Goal: Task Accomplishment & Management: Use online tool/utility

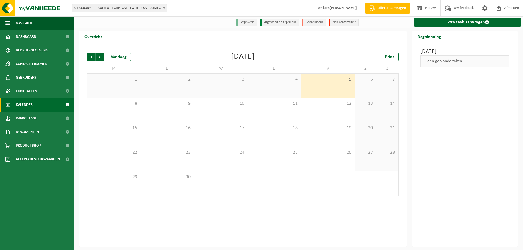
drag, startPoint x: 463, startPoint y: 23, endPoint x: 407, endPoint y: 42, distance: 58.9
click at [462, 23] on link "Extra taak aanvragen" at bounding box center [467, 22] width 107 height 9
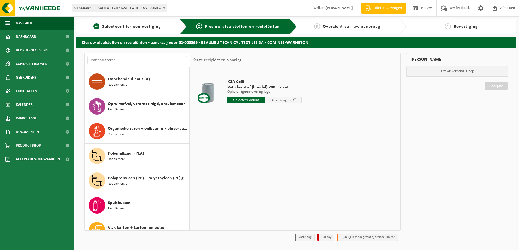
scroll to position [354, 0]
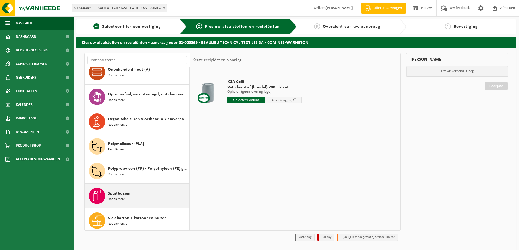
click at [136, 194] on div "Spuitbussen Recipiënten: 1" at bounding box center [148, 196] width 80 height 16
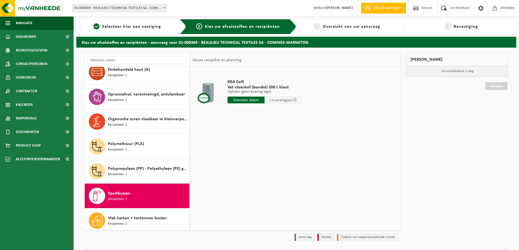
scroll to position [357, 0]
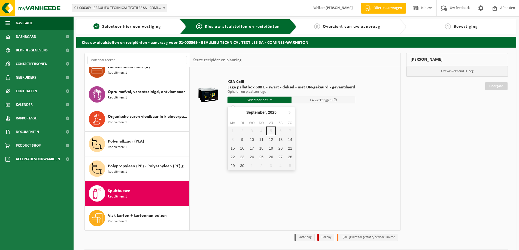
click at [252, 100] on input "text" at bounding box center [259, 100] width 64 height 7
click at [240, 141] on div "9" at bounding box center [242, 139] width 10 height 9
type input "Van 2025-09-09"
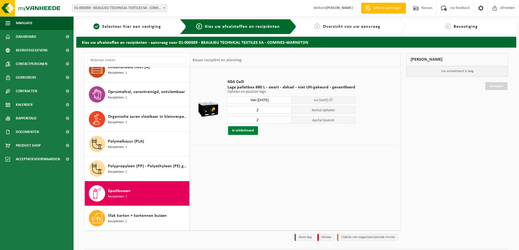
click at [243, 131] on button "In winkelmand" at bounding box center [243, 130] width 30 height 9
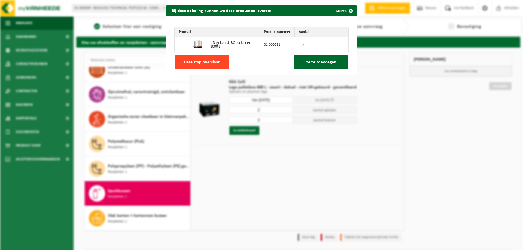
click at [207, 62] on span "Deze stap overslaan" at bounding box center [202, 62] width 37 height 4
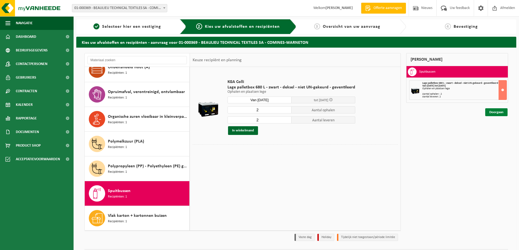
click at [499, 114] on link "Doorgaan" at bounding box center [496, 112] width 22 height 8
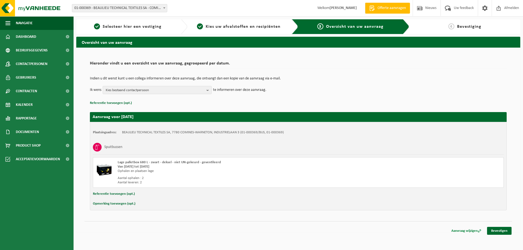
click at [495, 230] on link "Bevestigen" at bounding box center [499, 231] width 25 height 8
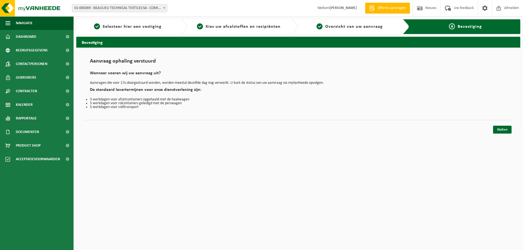
drag, startPoint x: 501, startPoint y: 129, endPoint x: 489, endPoint y: 131, distance: 12.1
click at [501, 129] on link "Sluiten" at bounding box center [502, 130] width 19 height 8
